Goal: Complete application form

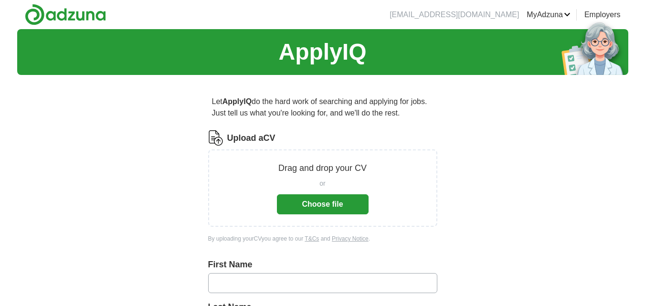
click at [314, 197] on button "Choose file" at bounding box center [323, 204] width 92 height 20
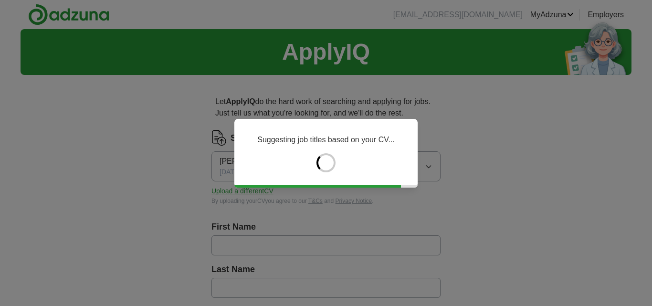
type input "****"
type input "********"
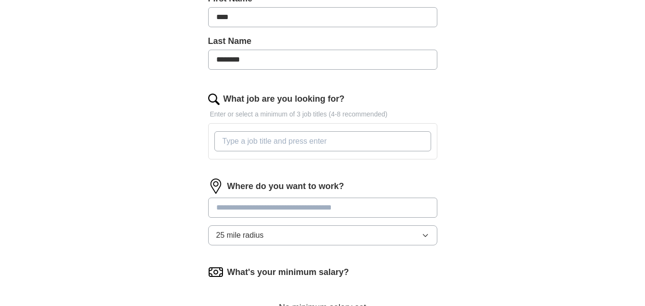
scroll to position [229, 0]
click at [246, 201] on input at bounding box center [322, 207] width 229 height 20
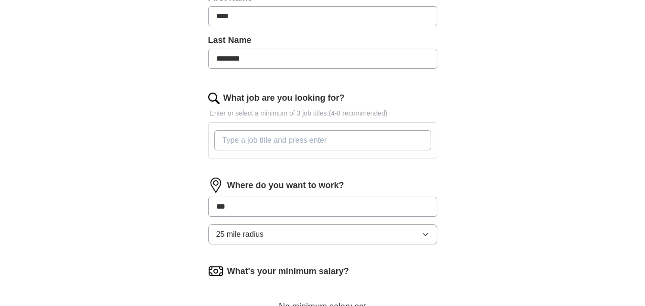
type input "****"
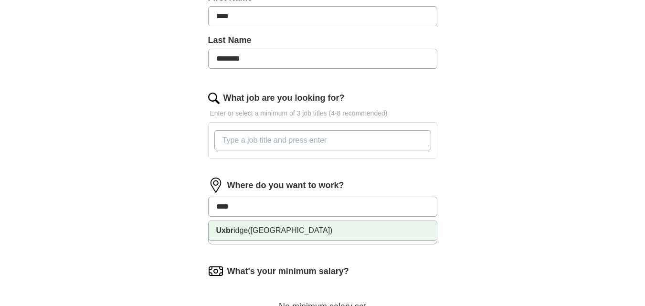
click at [254, 230] on span "([GEOGRAPHIC_DATA])" at bounding box center [290, 230] width 85 height 8
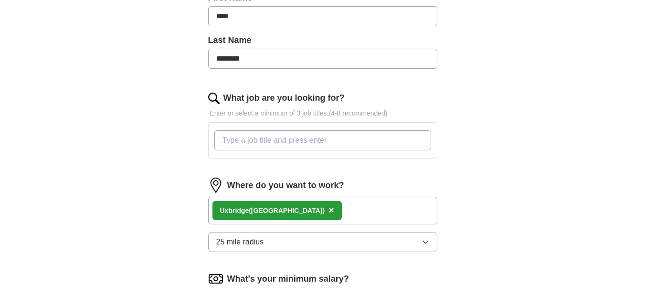
click at [265, 137] on input "What job are you looking for?" at bounding box center [322, 140] width 217 height 20
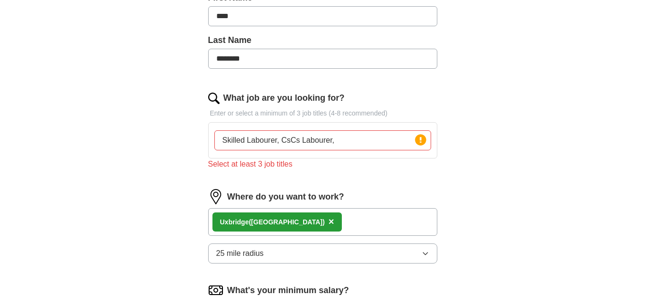
drag, startPoint x: 289, startPoint y: 143, endPoint x: 272, endPoint y: 110, distance: 37.2
click at [272, 110] on p "Enter or select a minimum of 3 job titles (4-8 recommended)" at bounding box center [322, 113] width 229 height 10
click at [288, 145] on input "Skilled Labourer, CsCs Labourer," at bounding box center [322, 140] width 217 height 20
click at [345, 148] on input "Skilled Labourer, CsCs Labourer," at bounding box center [322, 140] width 217 height 20
type input "Skilled Labourer, CsCs Labourer, Apprentice Electrical Installer"
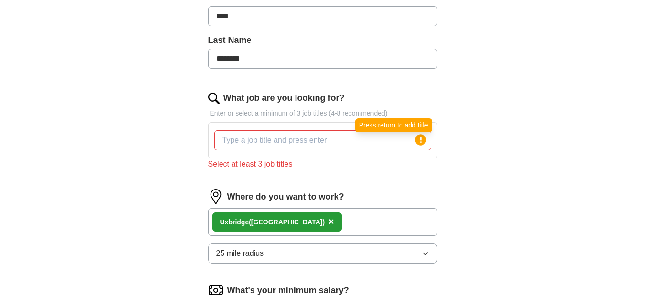
scroll to position [0, 0]
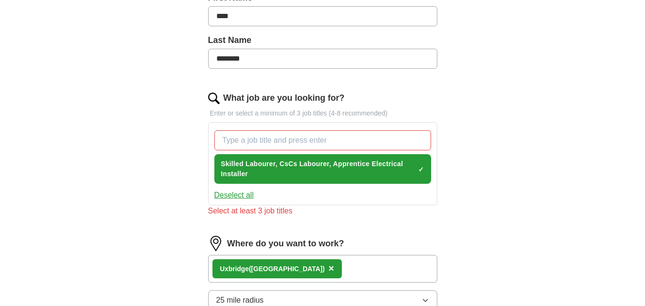
click at [231, 198] on button "Deselect all" at bounding box center [234, 195] width 40 height 11
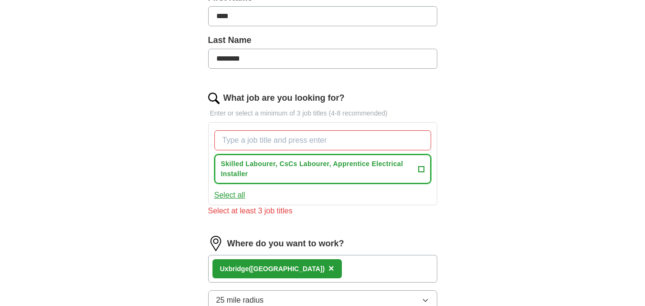
click at [423, 169] on span "+" at bounding box center [421, 169] width 6 height 8
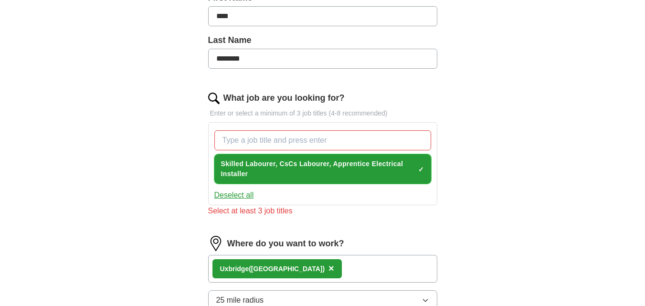
click at [0, 0] on span "×" at bounding box center [0, 0] width 0 height 0
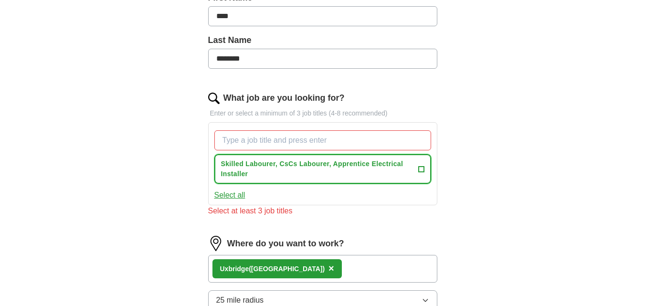
click at [423, 169] on span "+" at bounding box center [421, 169] width 6 height 8
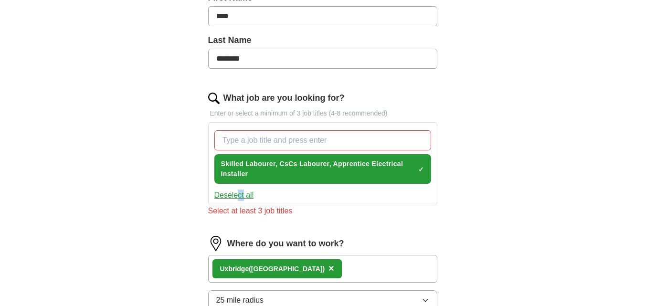
drag, startPoint x: 239, startPoint y: 189, endPoint x: 244, endPoint y: 196, distance: 8.8
click at [244, 196] on div "Skilled Labourer, CsCs Labourer, Apprentice Electrical Installer ✓ × Deselect a…" at bounding box center [322, 163] width 229 height 83
click at [244, 196] on button "Deselect all" at bounding box center [234, 195] width 40 height 11
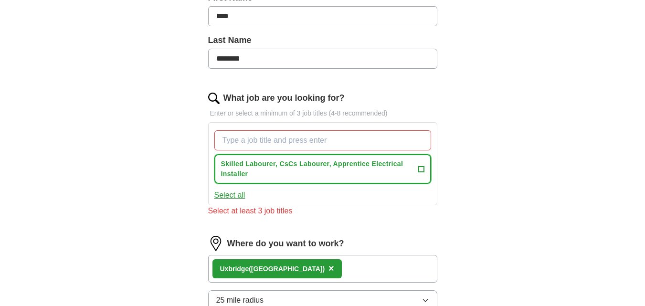
drag, startPoint x: 251, startPoint y: 173, endPoint x: 224, endPoint y: 170, distance: 26.4
click at [224, 170] on span "Skilled Labourer, CsCs Labourer, Apprentice Electrical Installer" at bounding box center [317, 169] width 193 height 20
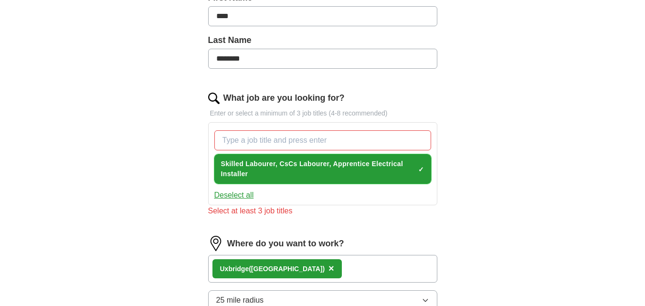
click at [224, 170] on span "Skilled Labourer, CsCs Labourer, Apprentice Electrical Installer" at bounding box center [317, 169] width 193 height 20
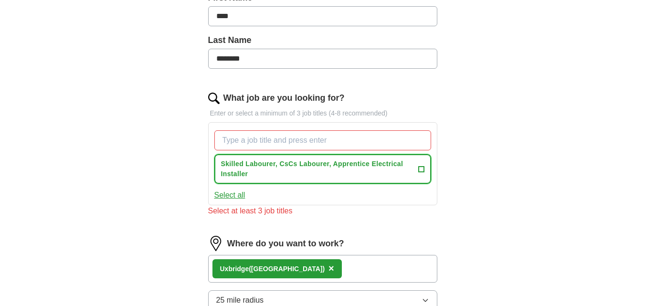
click at [224, 170] on span "Skilled Labourer, CsCs Labourer, Apprentice Electrical Installer" at bounding box center [317, 169] width 193 height 20
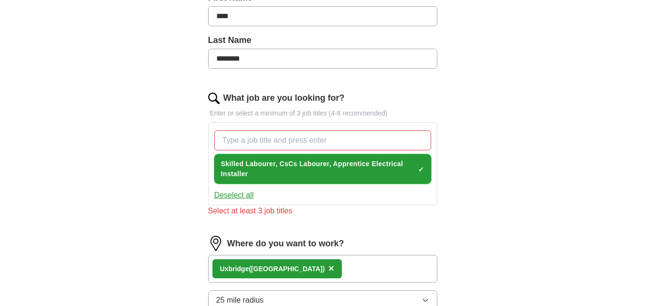
click at [0, 0] on span "×" at bounding box center [0, 0] width 0 height 0
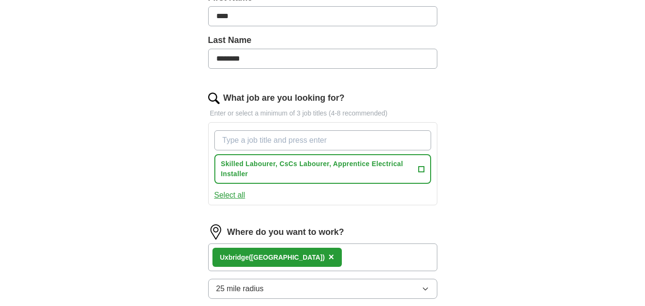
click at [311, 134] on input "What job are you looking for?" at bounding box center [322, 140] width 217 height 20
type input "CSCS Labourer"
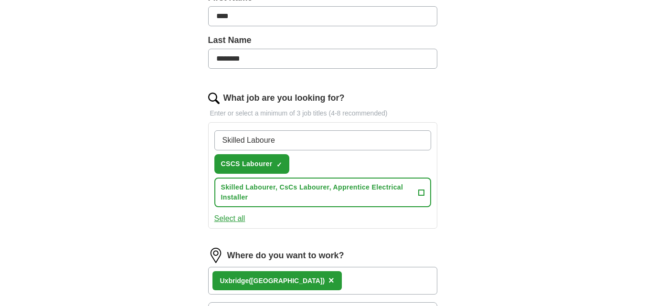
type input "Skilled Labourer"
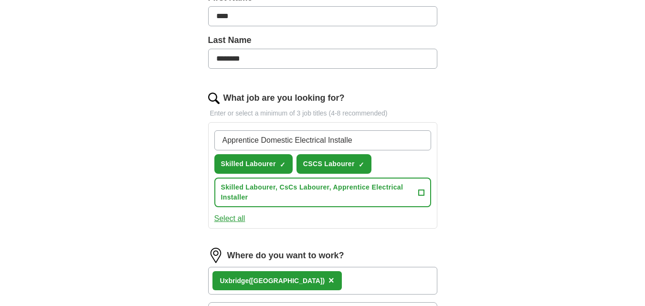
type input "Apprentice Domestic Electrical Installer"
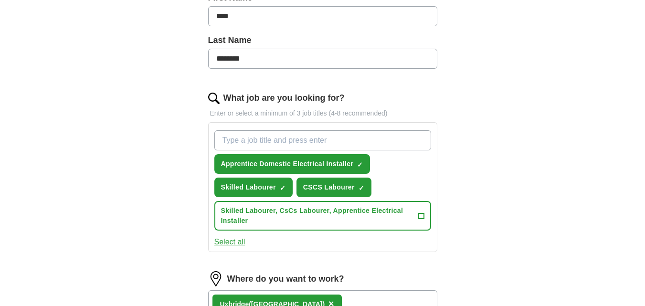
click at [180, 193] on div "Let ApplyIQ do the hard work of searching and applying for jobs. Just tell us w…" at bounding box center [323, 183] width 306 height 661
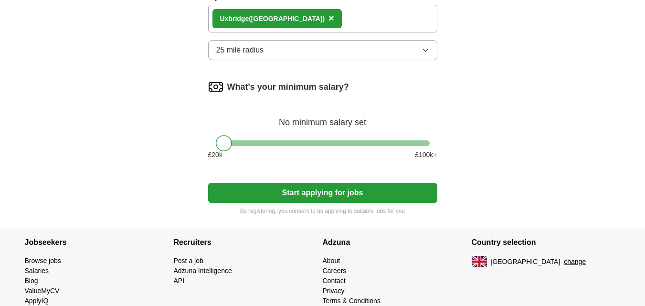
scroll to position [516, 0]
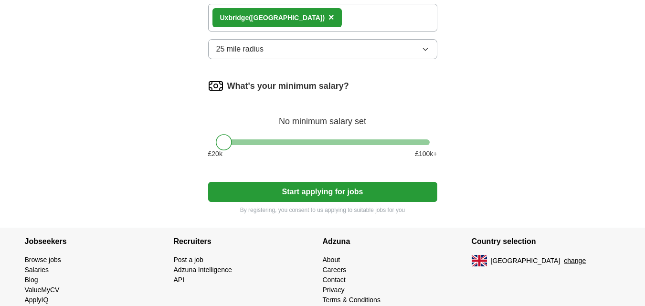
click at [287, 188] on button "Start applying for jobs" at bounding box center [322, 192] width 229 height 20
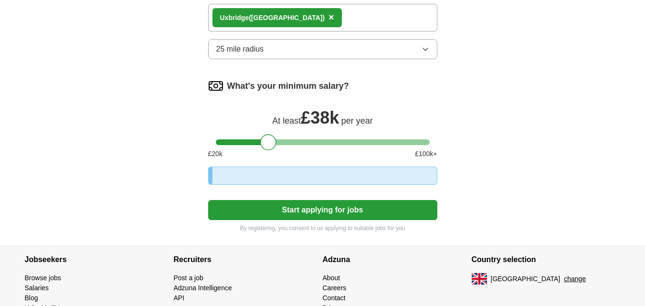
click at [268, 143] on div at bounding box center [323, 142] width 214 height 6
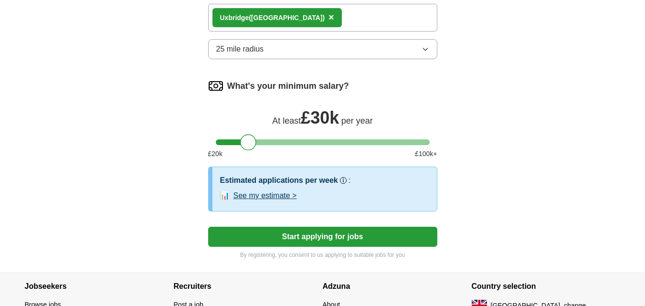
drag, startPoint x: 268, startPoint y: 143, endPoint x: 248, endPoint y: 143, distance: 19.6
click at [248, 143] on div at bounding box center [248, 142] width 16 height 16
click at [274, 198] on button "See my estimate >" at bounding box center [265, 195] width 64 height 11
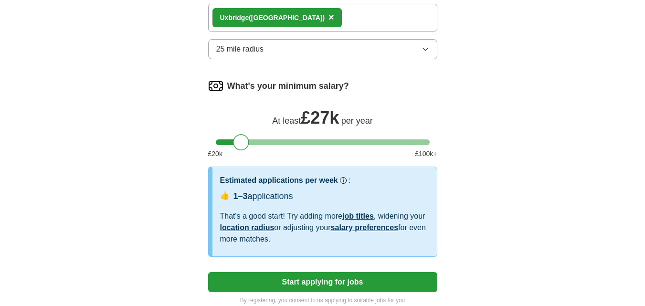
drag, startPoint x: 249, startPoint y: 140, endPoint x: 243, endPoint y: 132, distance: 10.2
click at [243, 132] on div "What's your minimum salary? At least £ 27k per year £ 20 k £ 100 k+" at bounding box center [322, 122] width 229 height 88
click at [302, 275] on button "Start applying for jobs" at bounding box center [322, 282] width 229 height 20
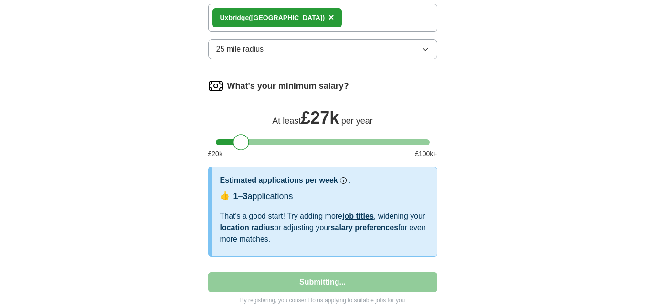
select select "**"
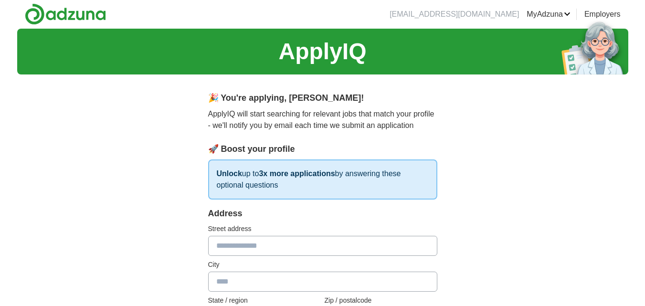
scroll to position [0, 0]
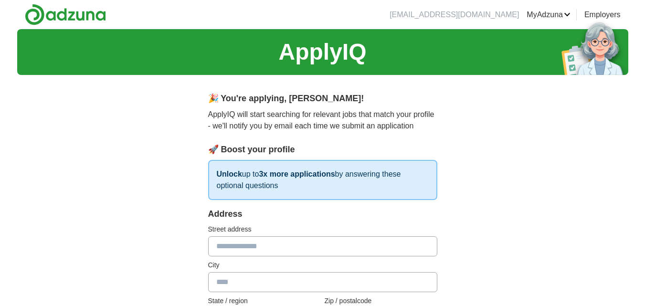
click at [265, 247] on input "text" at bounding box center [322, 246] width 229 height 20
type input "**********"
click at [233, 281] on input "text" at bounding box center [322, 282] width 229 height 20
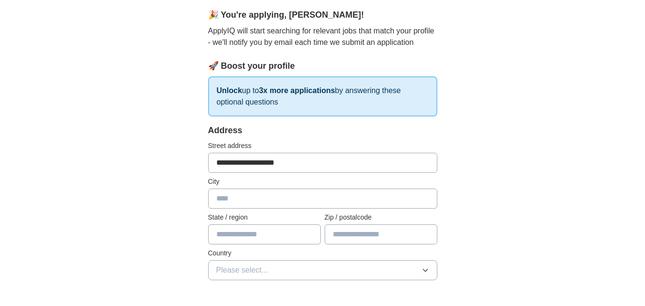
scroll to position [115, 0]
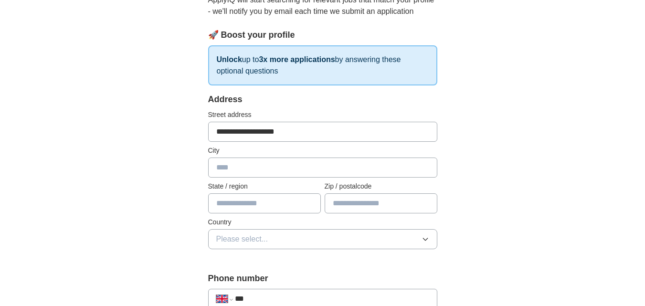
click at [263, 235] on span "Please select..." at bounding box center [242, 238] width 52 height 11
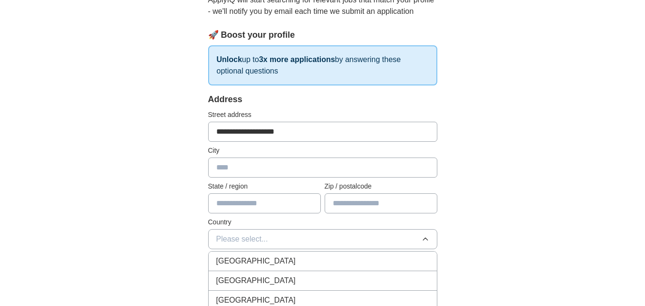
click at [263, 257] on span "[GEOGRAPHIC_DATA]" at bounding box center [256, 260] width 80 height 11
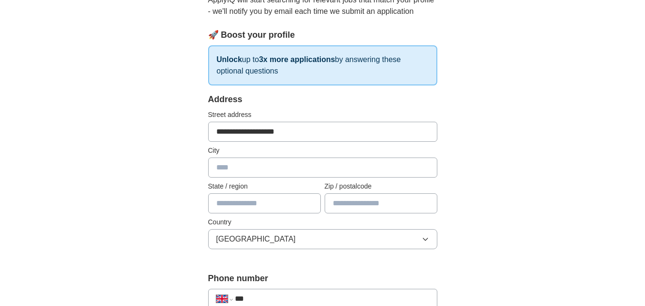
click at [258, 204] on input "text" at bounding box center [264, 203] width 113 height 20
type input "******"
click at [354, 206] on input "text" at bounding box center [381, 203] width 113 height 20
type input "*******"
click at [263, 165] on input "text" at bounding box center [322, 168] width 229 height 20
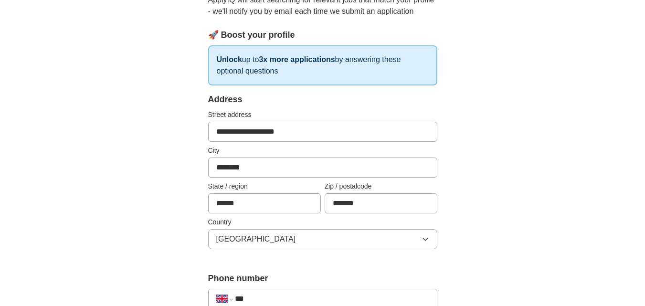
type input "********"
click at [265, 302] on input "***" at bounding box center [332, 298] width 194 height 11
type input "**********"
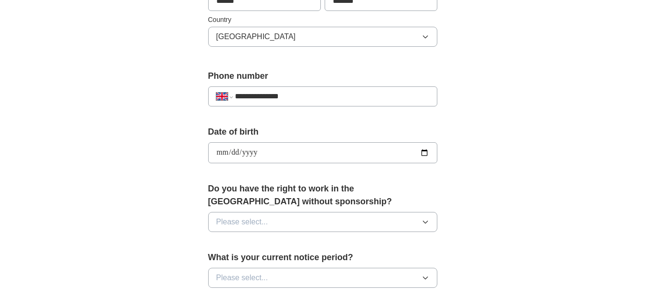
type input "**********"
click at [249, 224] on span "Please select..." at bounding box center [242, 221] width 52 height 11
click at [251, 243] on div "Yes" at bounding box center [322, 243] width 213 height 11
click at [275, 275] on button "Please select..." at bounding box center [322, 278] width 229 height 20
click at [185, 223] on div "**********" at bounding box center [323, 167] width 306 height 803
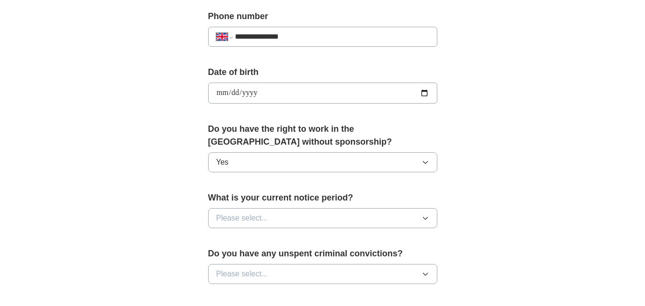
scroll to position [393, 0]
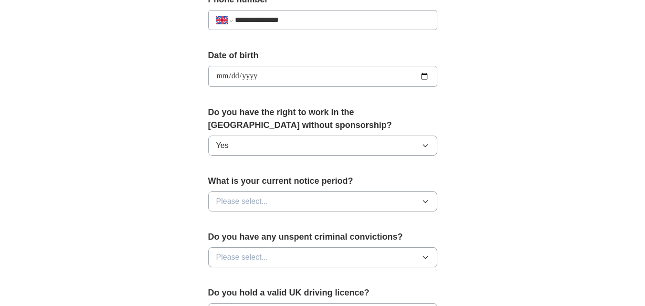
click at [251, 204] on span "Please select..." at bounding box center [242, 201] width 52 height 11
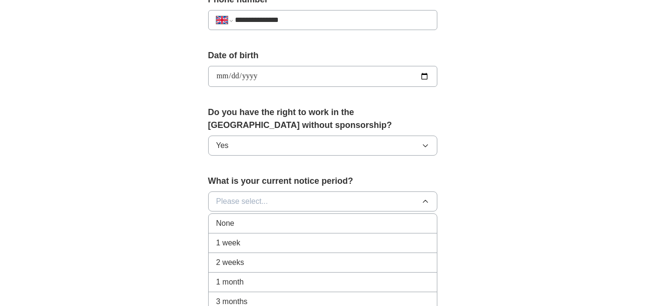
click at [252, 230] on li "None" at bounding box center [323, 224] width 228 height 20
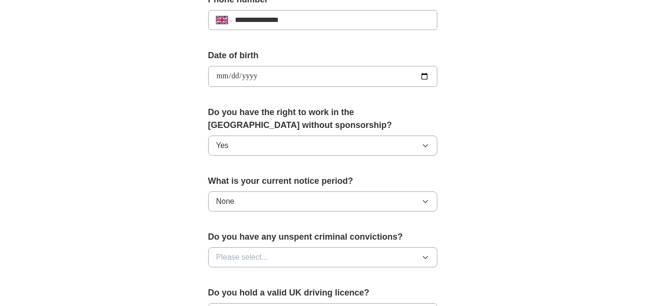
click at [289, 251] on button "Please select..." at bounding box center [322, 257] width 229 height 20
click at [290, 296] on div "No" at bounding box center [322, 298] width 213 height 11
click at [157, 244] on div "**********" at bounding box center [322, 64] width 611 height 857
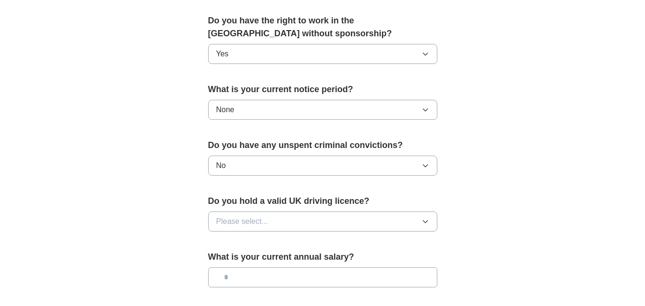
scroll to position [489, 0]
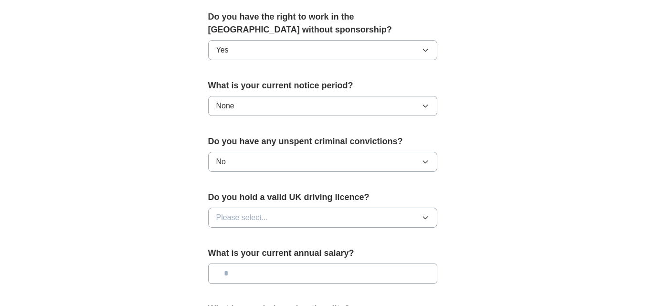
click at [254, 224] on button "Please select..." at bounding box center [322, 218] width 229 height 20
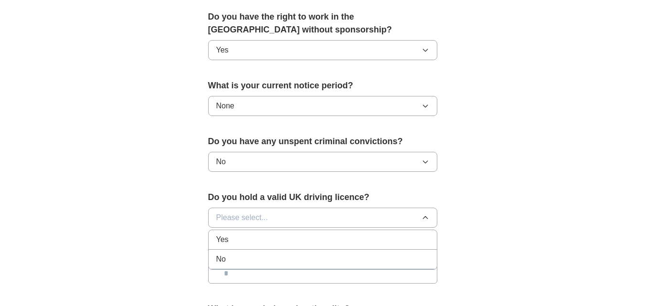
click at [252, 257] on div "No" at bounding box center [322, 259] width 213 height 11
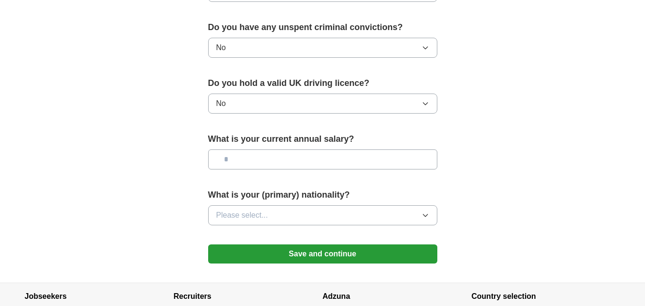
scroll to position [604, 0]
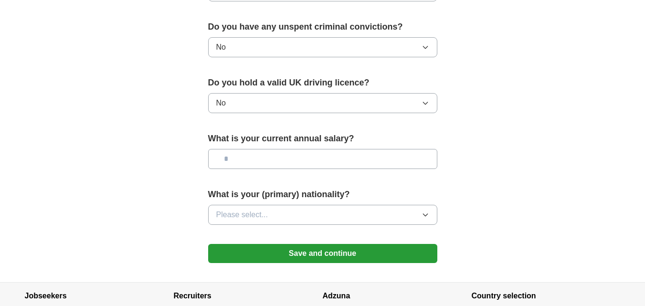
click at [255, 215] on span "Please select..." at bounding box center [242, 214] width 52 height 11
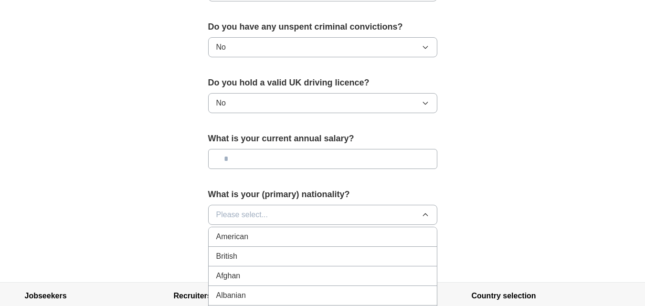
click at [269, 256] on div "British" at bounding box center [322, 256] width 213 height 11
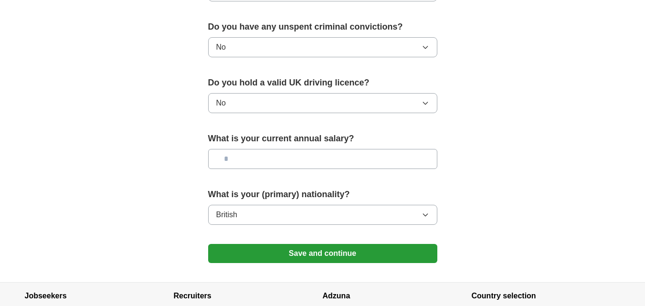
click at [269, 256] on button "Save and continue" at bounding box center [322, 253] width 229 height 19
